Goal: Task Accomplishment & Management: Manage account settings

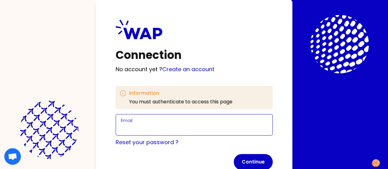
click at [121, 124] on input "Email" at bounding box center [194, 128] width 147 height 9
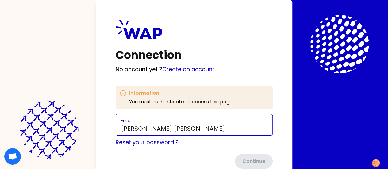
type input "[PERSON_NAME][EMAIL_ADDRESS][PERSON_NAME][DOMAIN_NAME]"
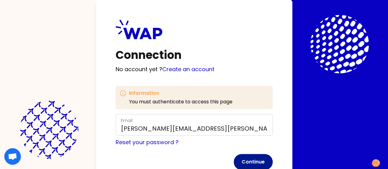
click at [234, 158] on button "Continue" at bounding box center [253, 162] width 39 height 16
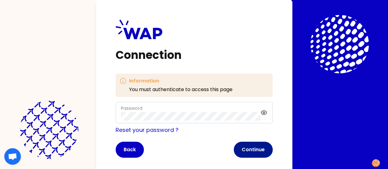
click at [234, 151] on button "Continue" at bounding box center [253, 150] width 39 height 16
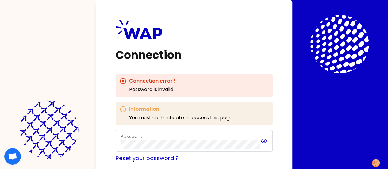
click at [260, 141] on icon at bounding box center [263, 140] width 7 height 7
click at [116, 159] on link "Reset your password ?" at bounding box center [147, 158] width 63 height 8
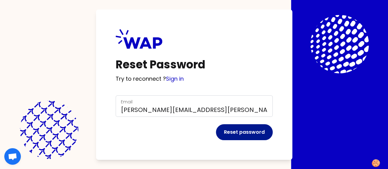
click at [216, 131] on button "Reset password" at bounding box center [244, 132] width 57 height 16
